Goal: Task Accomplishment & Management: Complete application form

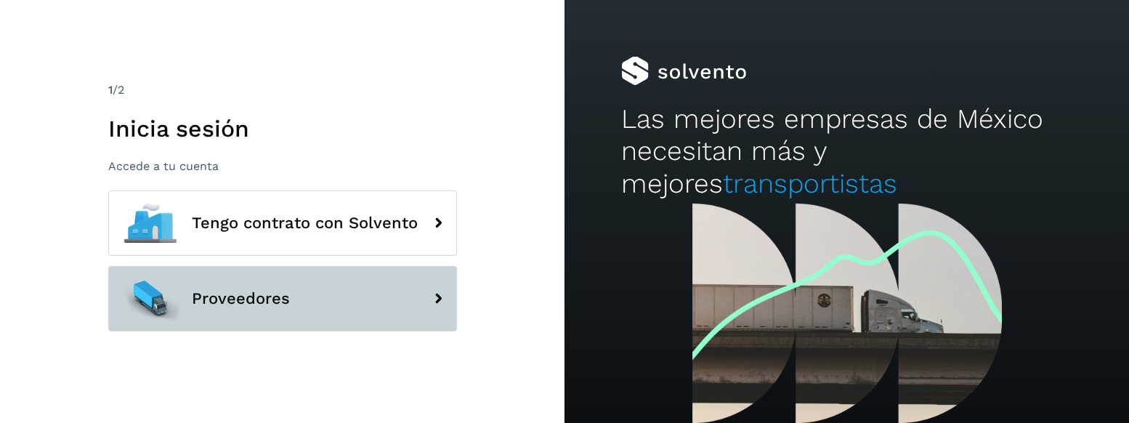
click at [291, 299] on button "Proveedores" at bounding box center [282, 298] width 349 height 65
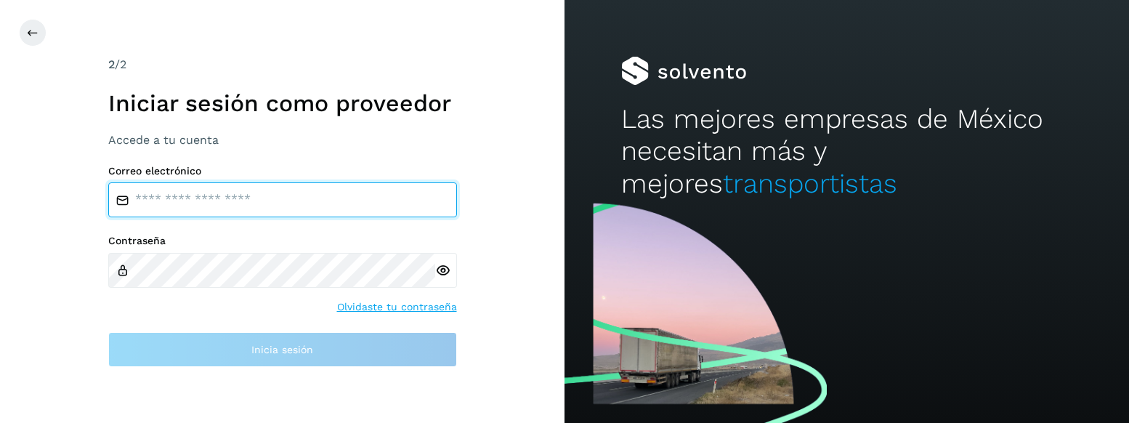
click at [251, 193] on input "email" at bounding box center [282, 199] width 349 height 35
type input "**********"
